Goal: Task Accomplishment & Management: Complete application form

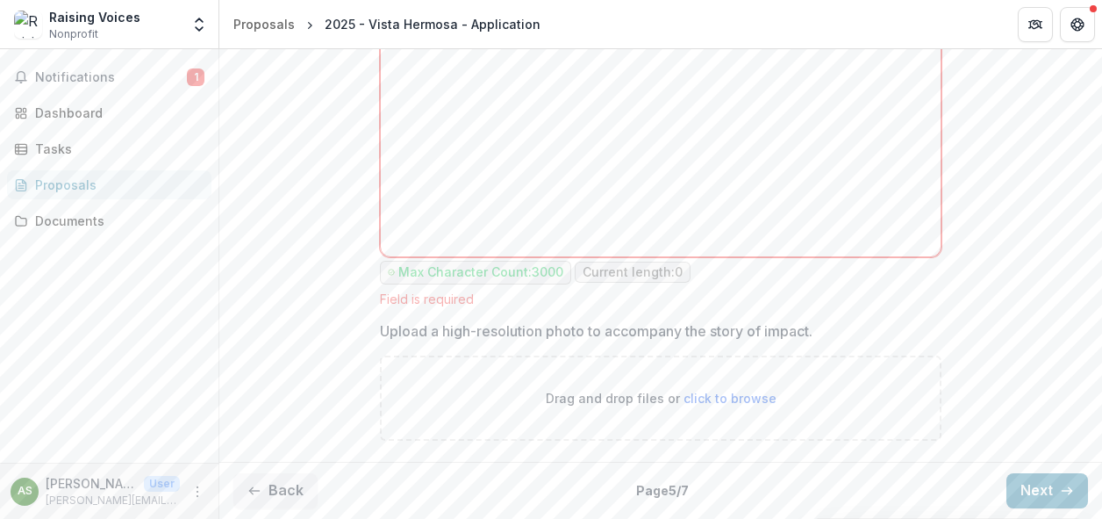
scroll to position [1921, 0]
click at [1023, 487] on button "Next" at bounding box center [1048, 490] width 82 height 35
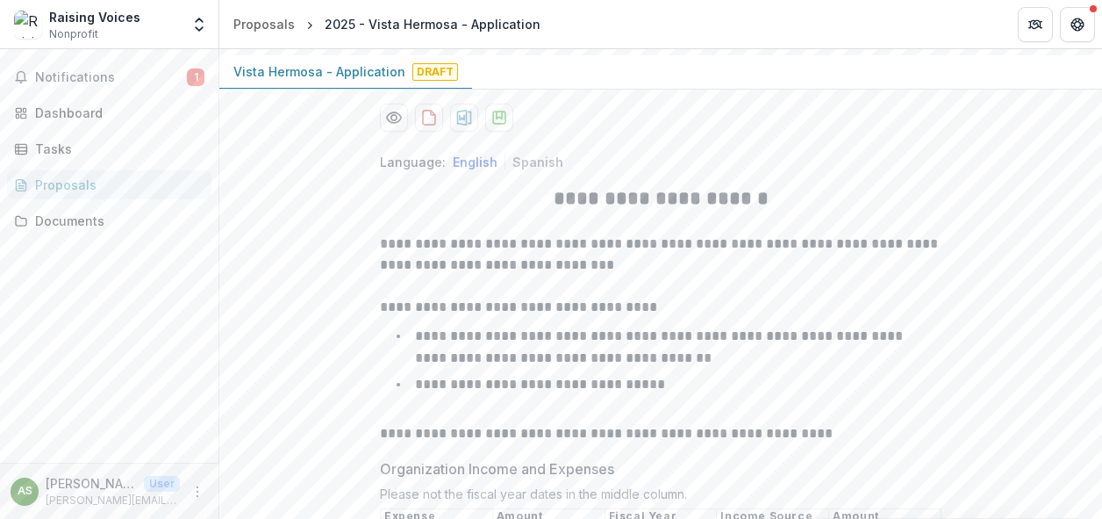
scroll to position [0, 0]
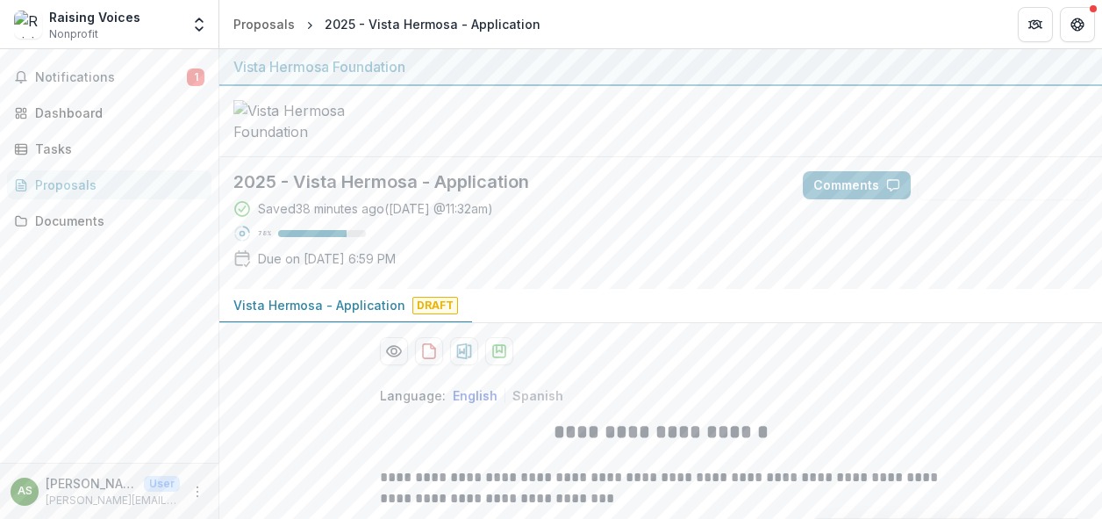
click at [81, 189] on div "Proposals" at bounding box center [116, 185] width 162 height 18
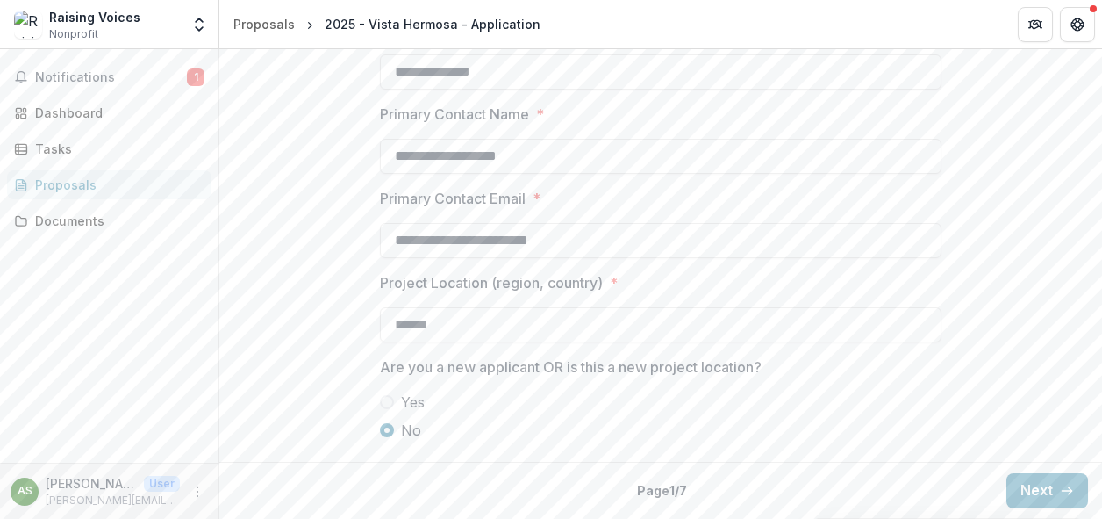
scroll to position [1567, 0]
click at [1023, 498] on button "Next" at bounding box center [1048, 490] width 82 height 35
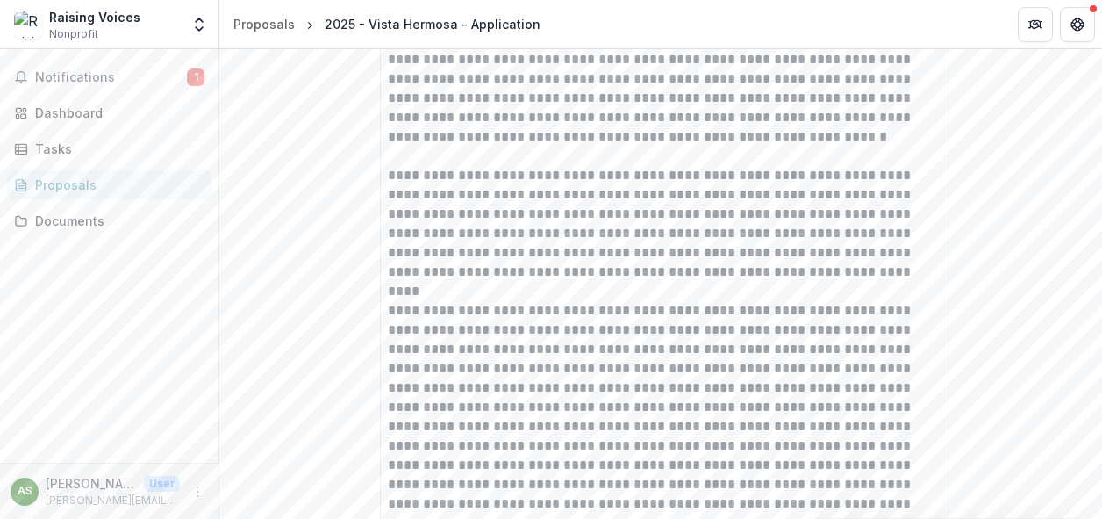
scroll to position [4744, 0]
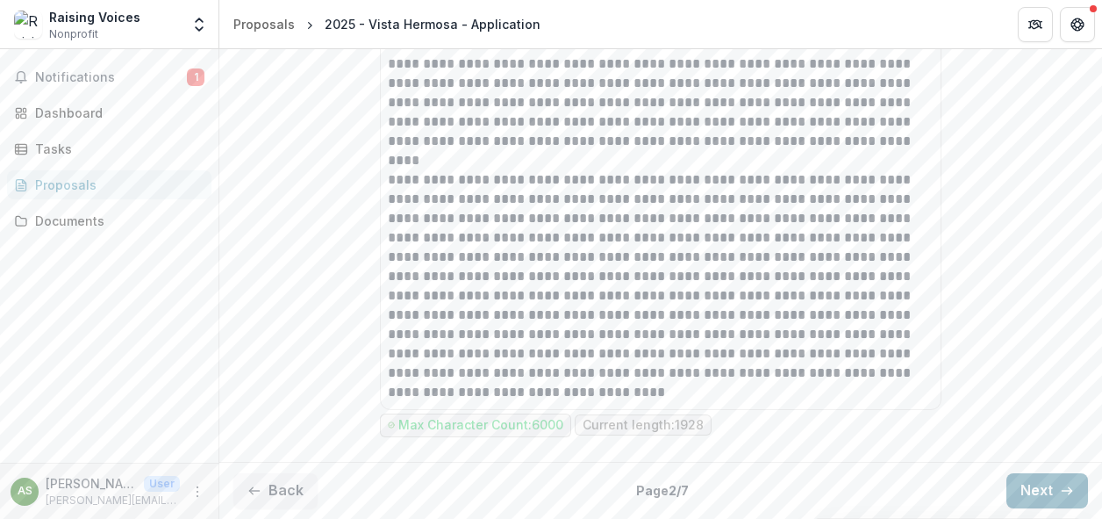
click at [1029, 491] on button "Next" at bounding box center [1048, 490] width 82 height 35
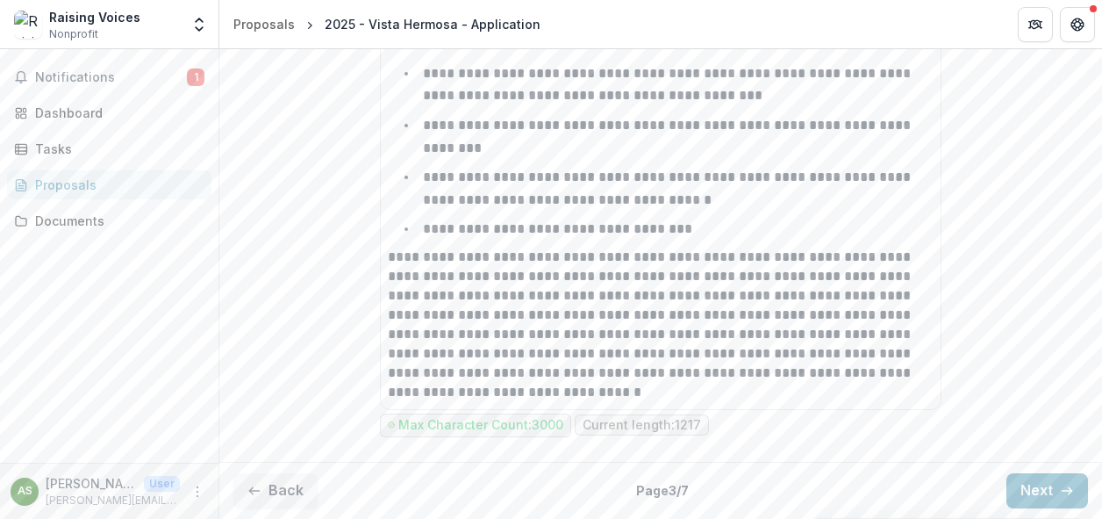
scroll to position [1980, 0]
click at [1019, 487] on button "Next" at bounding box center [1048, 490] width 82 height 35
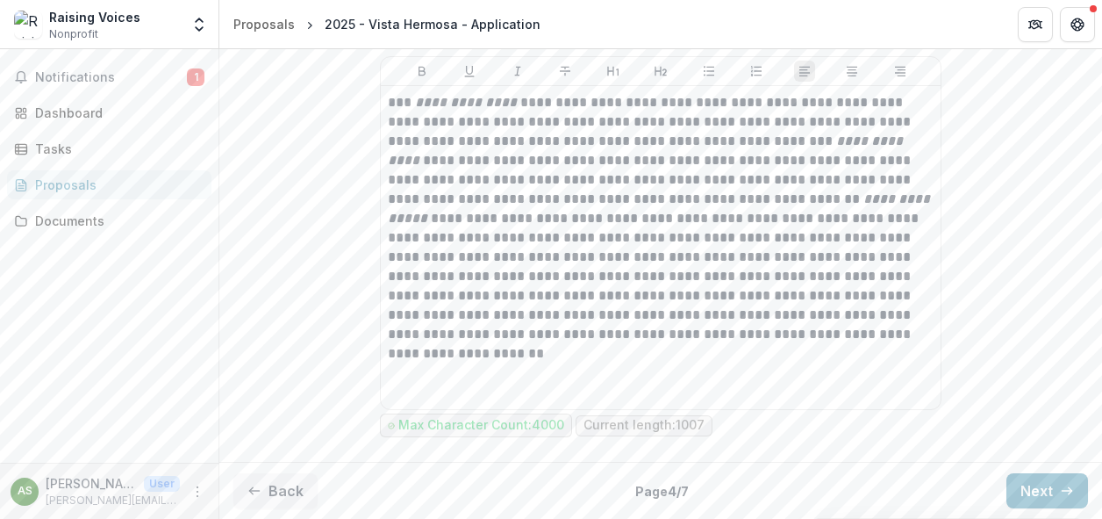
scroll to position [4912, 0]
click at [1029, 488] on button "Next" at bounding box center [1048, 490] width 82 height 35
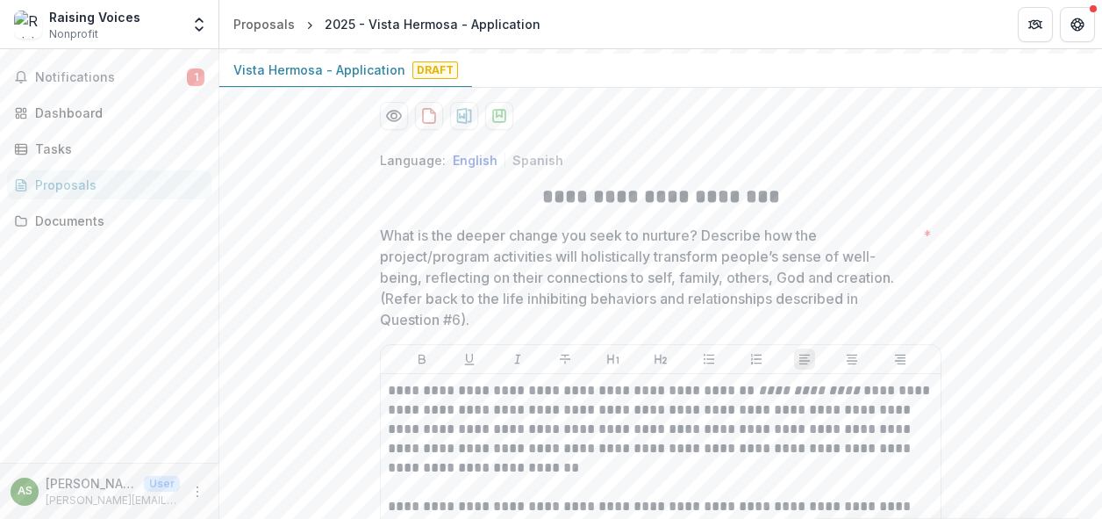
scroll to position [0, 0]
